Goal: Find specific page/section: Find specific page/section

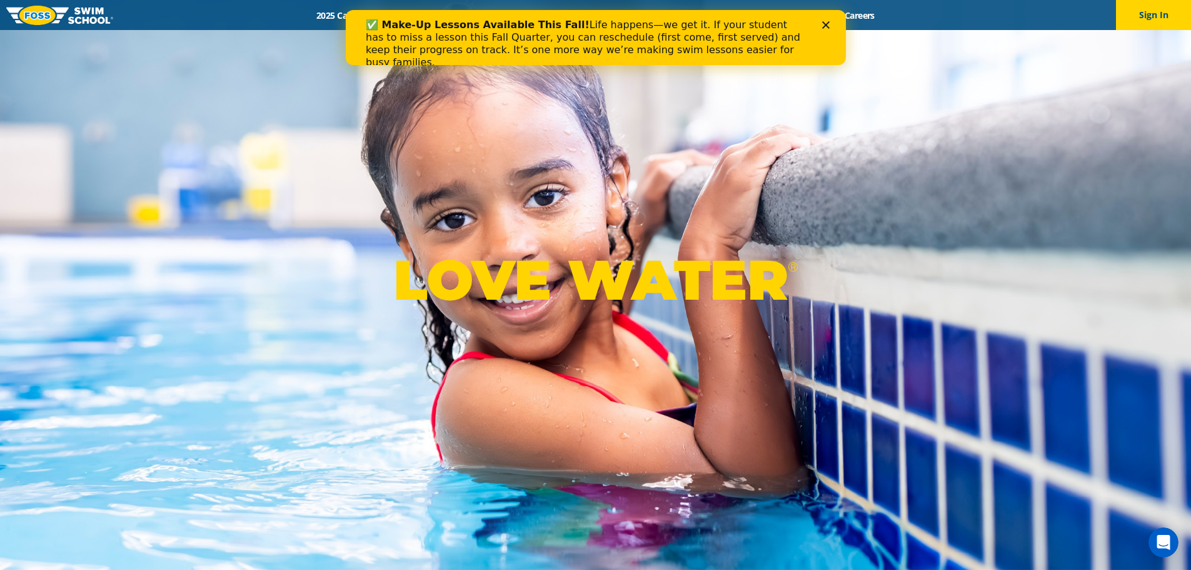
click at [66, 11] on img at bounding box center [59, 15] width 107 height 19
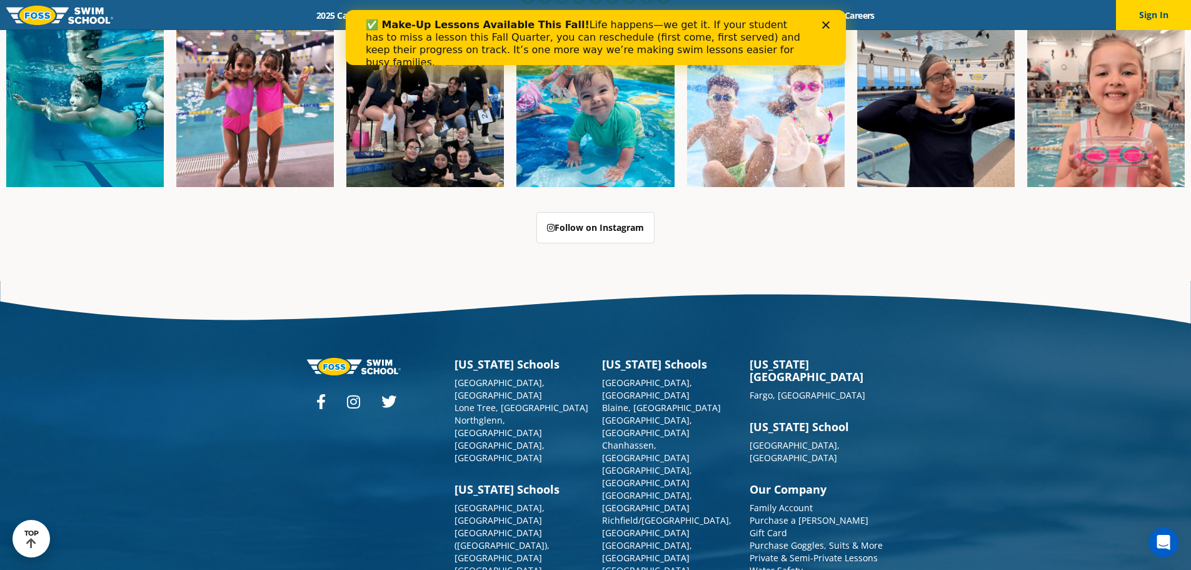
scroll to position [3221, 0]
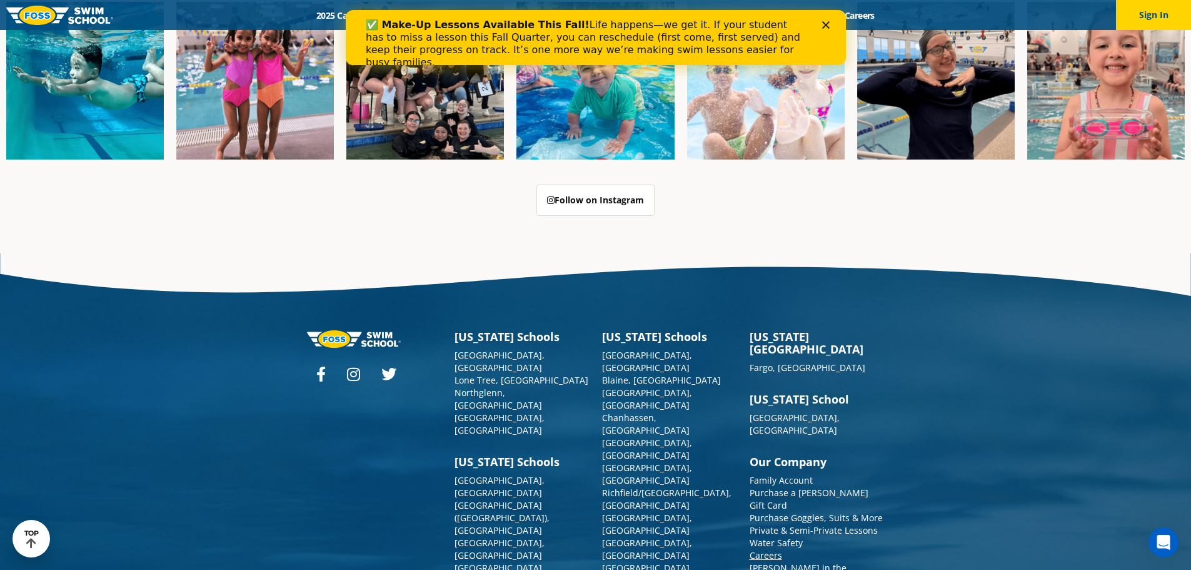
click at [772, 549] on link "Careers" at bounding box center [766, 555] width 33 height 12
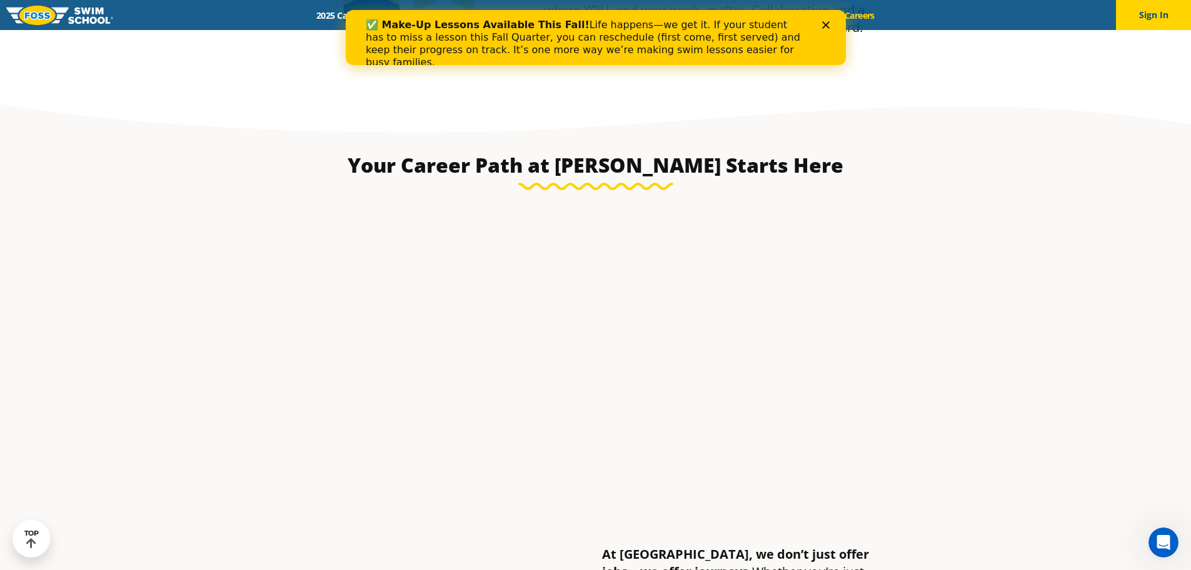
scroll to position [2334, 0]
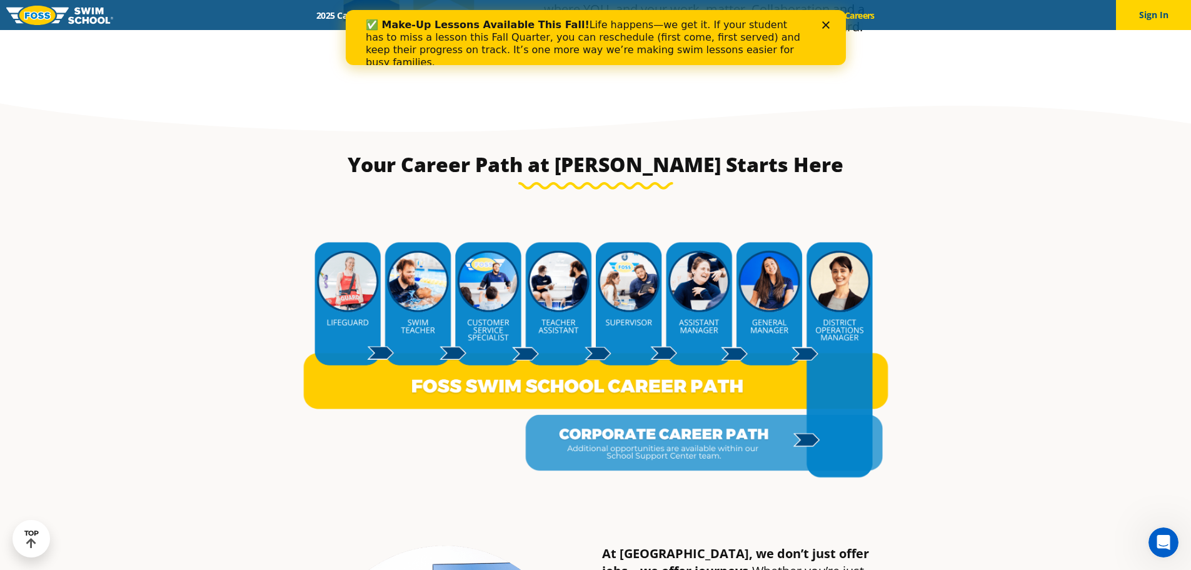
click at [602, 435] on img at bounding box center [596, 355] width 590 height 306
click at [797, 432] on img at bounding box center [596, 355] width 590 height 306
click at [831, 447] on img at bounding box center [596, 355] width 590 height 306
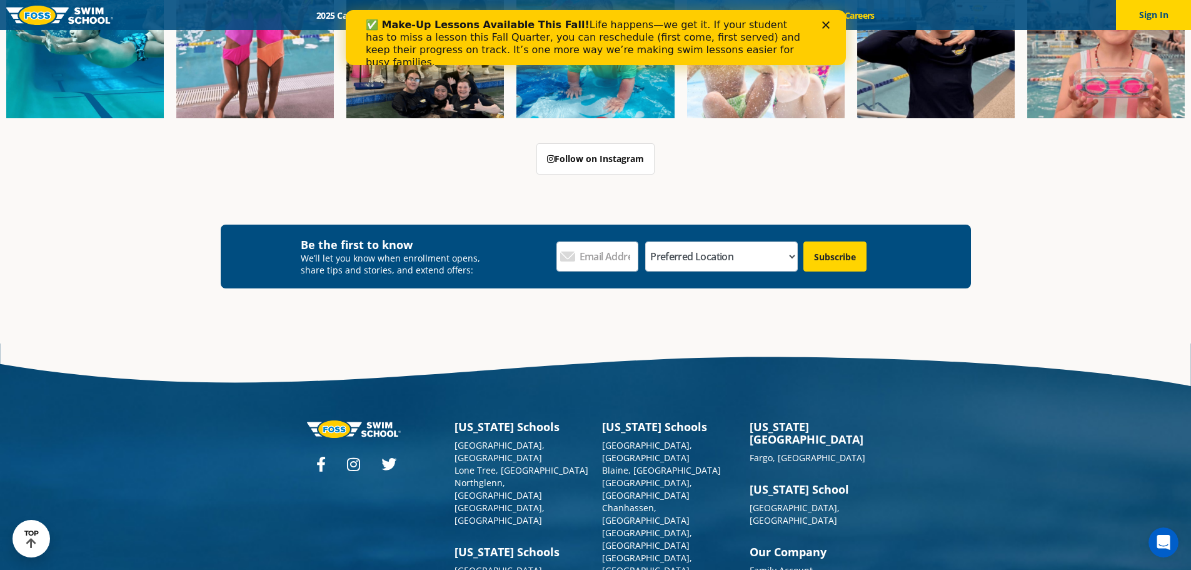
scroll to position [4002, 0]
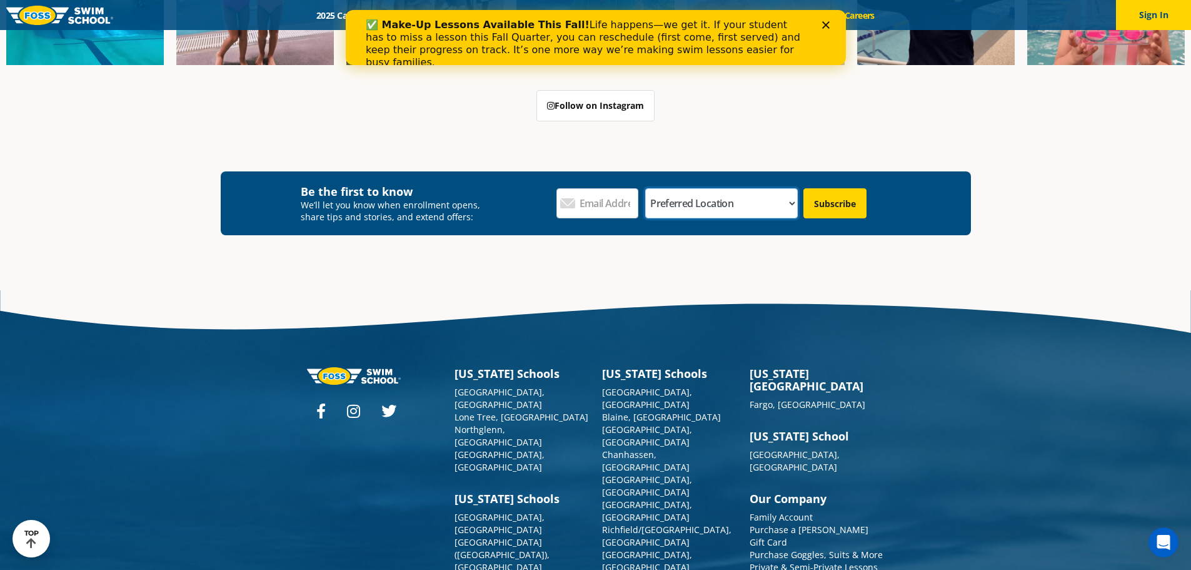
click at [789, 188] on select "Preferred Location [GEOGRAPHIC_DATA], [GEOGRAPHIC_DATA] [GEOGRAPHIC_DATA], [GEO…" at bounding box center [721, 203] width 153 height 30
